Goal: Information Seeking & Learning: Learn about a topic

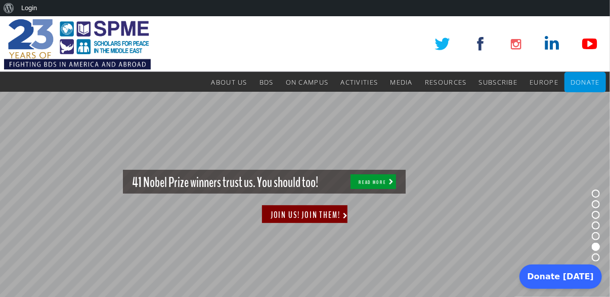
drag, startPoint x: 611, startPoint y: 2, endPoint x: 347, endPoint y: 43, distance: 267.4
click at [347, 43] on div "SPME About Us About Us Mission Board & Staff Chapters Council of Scholars SPME …" at bounding box center [305, 54] width 602 height 76
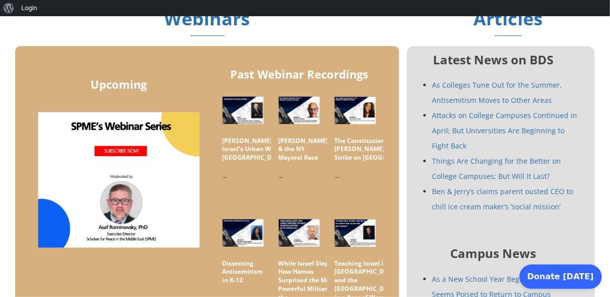
scroll to position [438, 0]
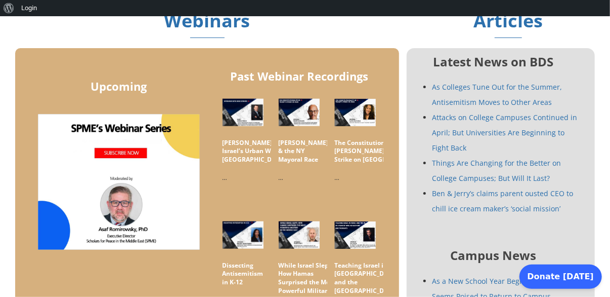
click at [283, 149] on h5 "Zohran Mamdani & the NY Mayoral Race" at bounding box center [304, 151] width 50 height 25
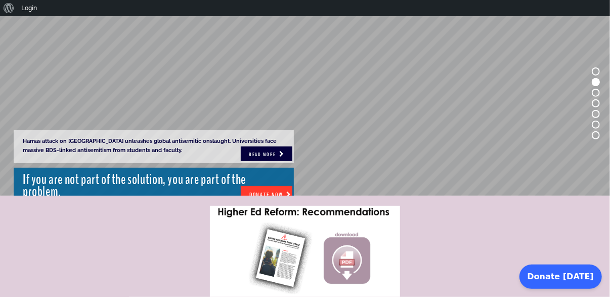
scroll to position [0, 0]
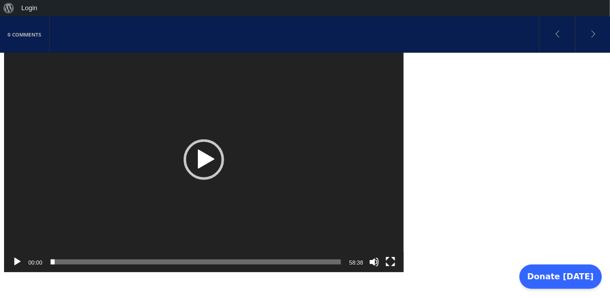
drag, startPoint x: 616, startPoint y: 64, endPoint x: 309, endPoint y: 39, distance: 308.6
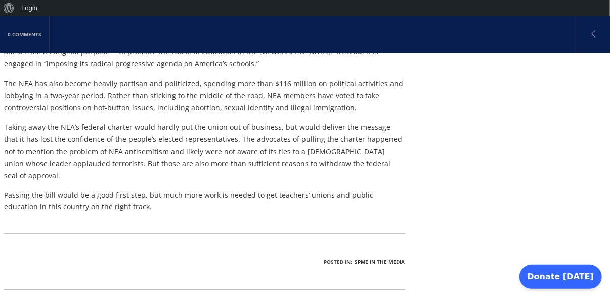
scroll to position [671, 0]
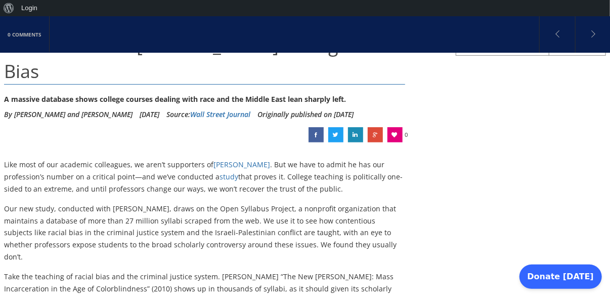
scroll to position [135, 0]
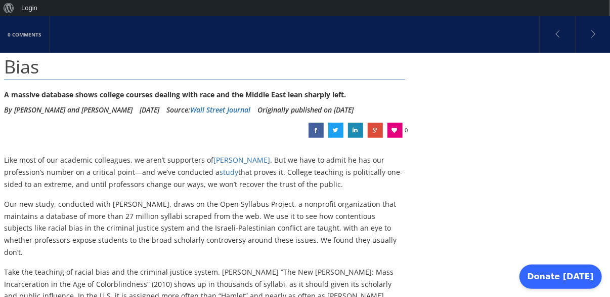
drag, startPoint x: 0, startPoint y: 0, endPoint x: 611, endPoint y: 46, distance: 612.9
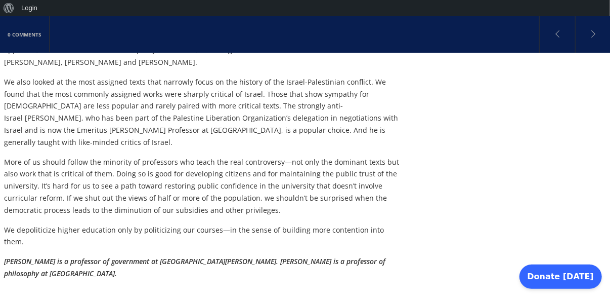
scroll to position [992, 0]
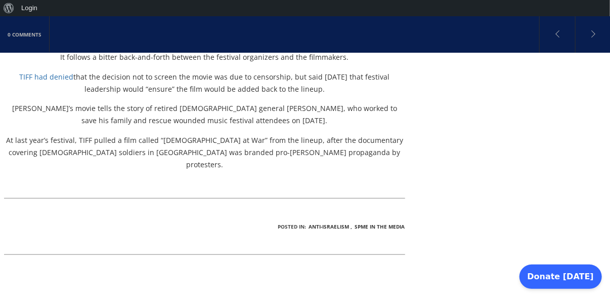
scroll to position [476, 0]
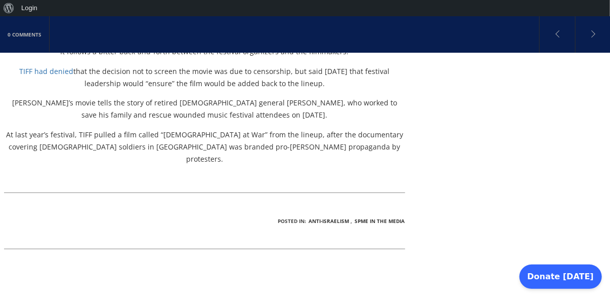
drag, startPoint x: 614, startPoint y: 50, endPoint x: 612, endPoint y: 170, distance: 119.9
click at [610, 170] on html "About WordPress About WordPress Get Involved [DOMAIN_NAME] Documentation Learn …" at bounding box center [305, 167] width 610 height 1252
